Goal: Transaction & Acquisition: Purchase product/service

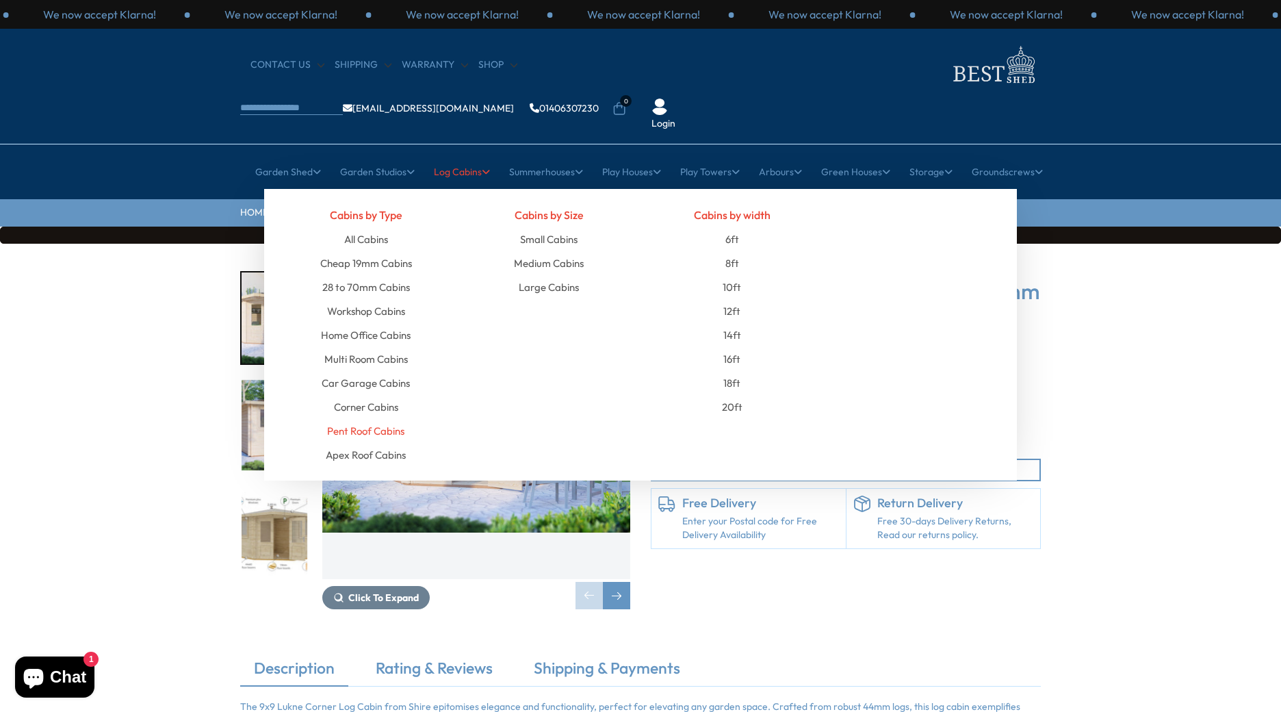
click at [374, 419] on link "Pent Roof Cabins" at bounding box center [365, 431] width 77 height 24
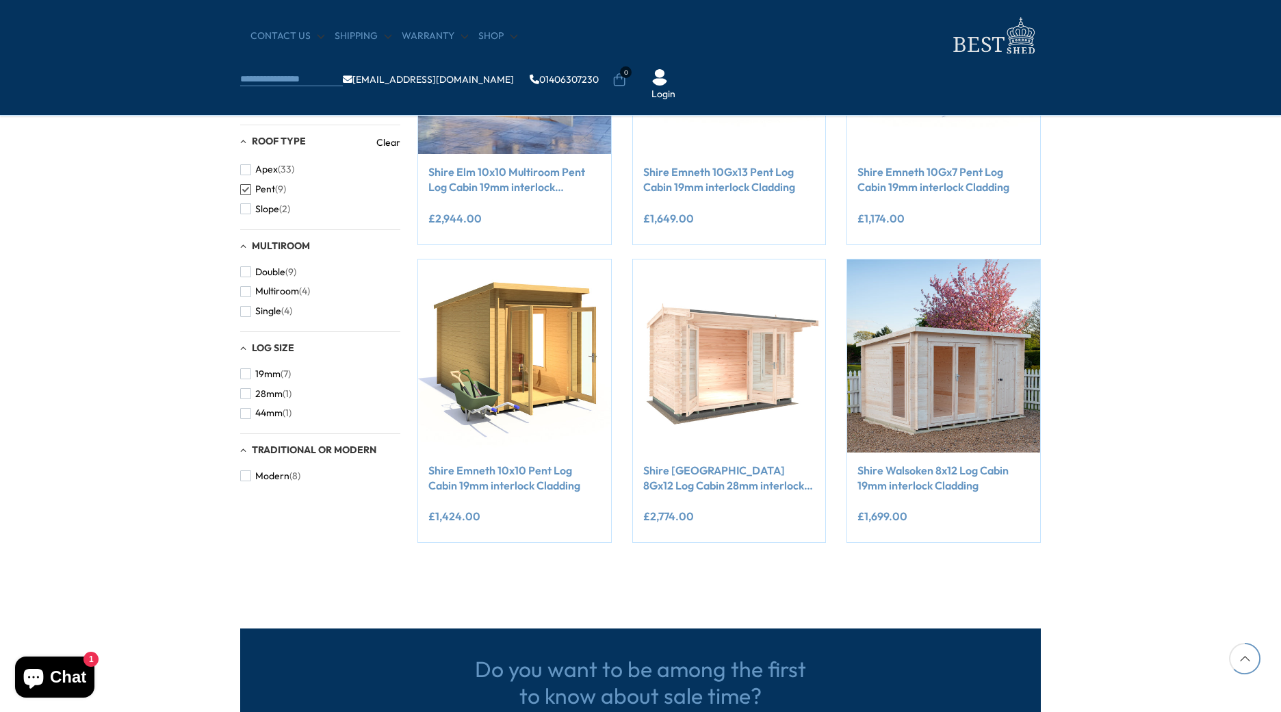
scroll to position [684, 0]
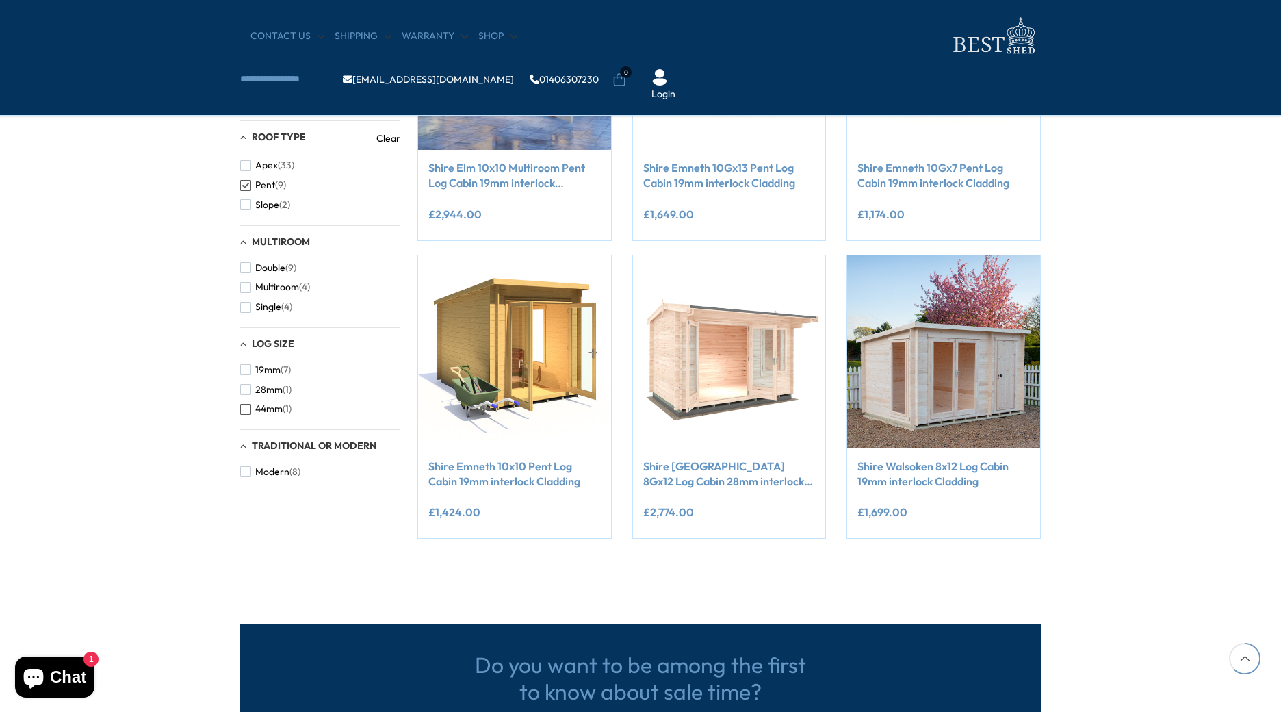
click at [248, 411] on span "button" at bounding box center [245, 409] width 11 height 11
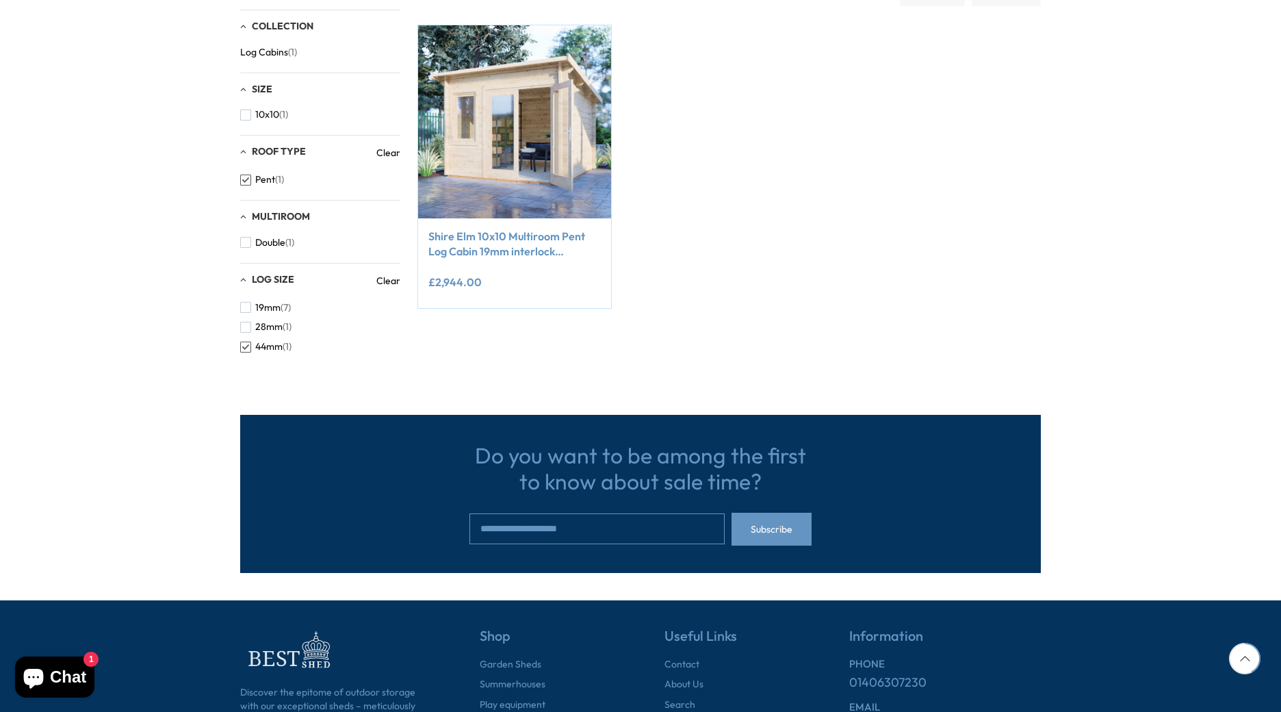
scroll to position [251, 0]
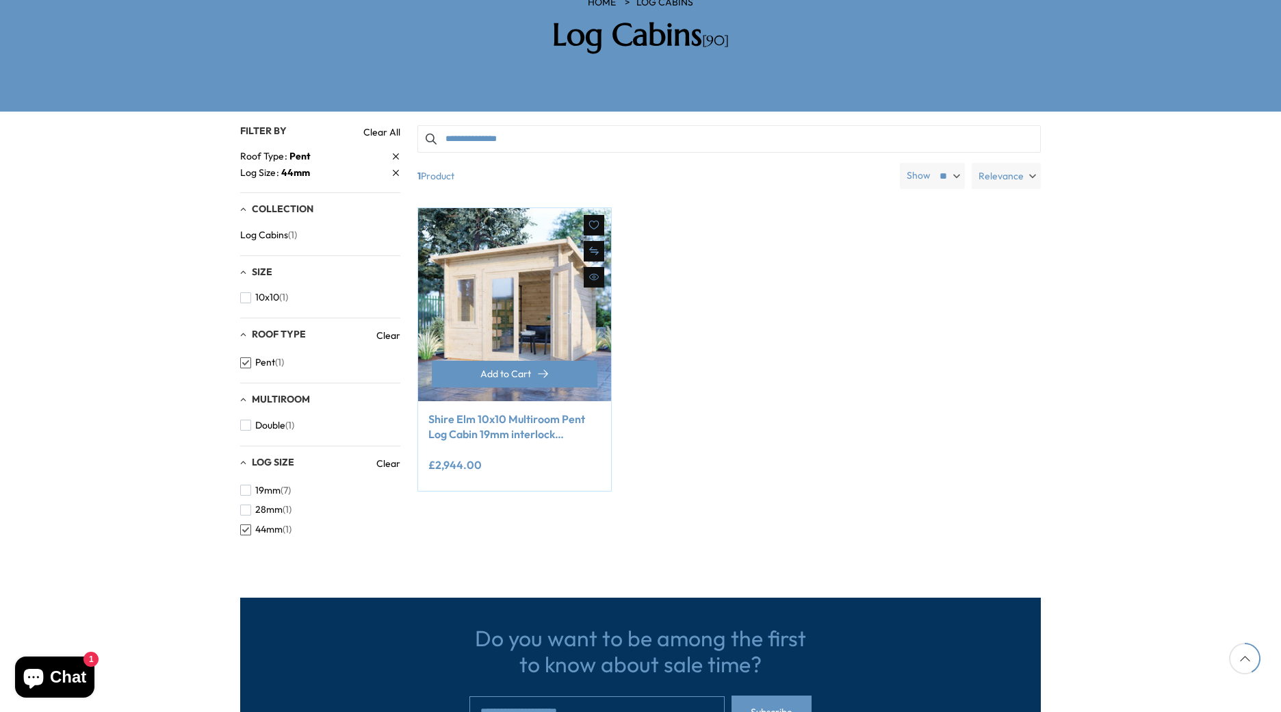
click at [491, 411] on link "Shire Elm 10x10 Multiroom Pent Log Cabin 19mm interlock Cladding" at bounding box center [514, 426] width 172 height 31
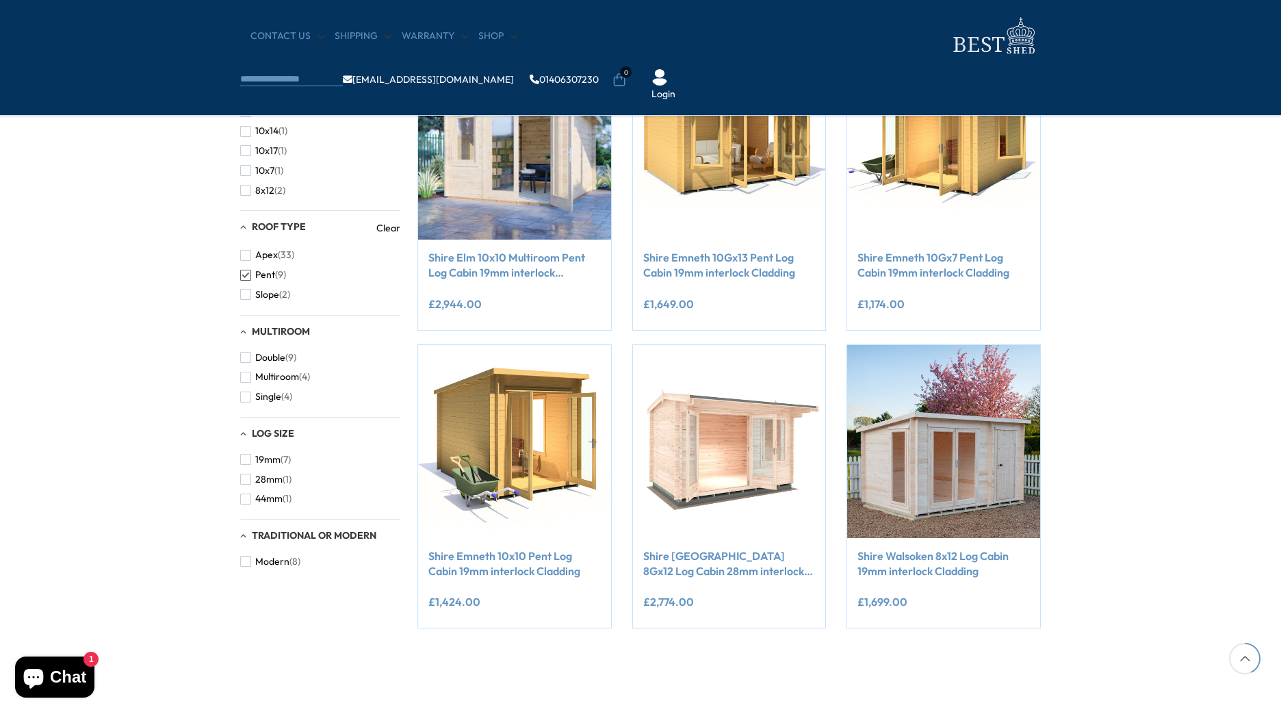
scroll to position [597, 0]
